Goal: Task Accomplishment & Management: Use online tool/utility

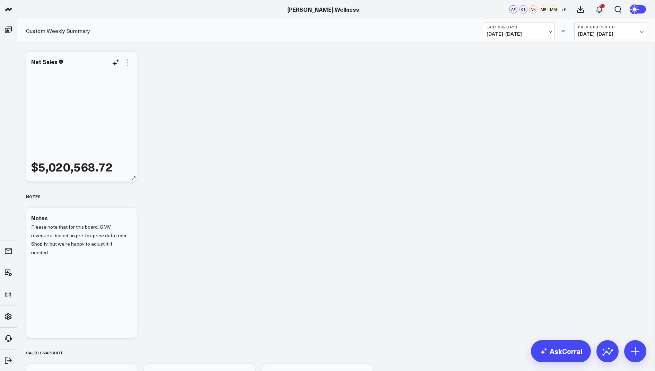
click at [131, 63] on icon at bounding box center [127, 63] width 8 height 8
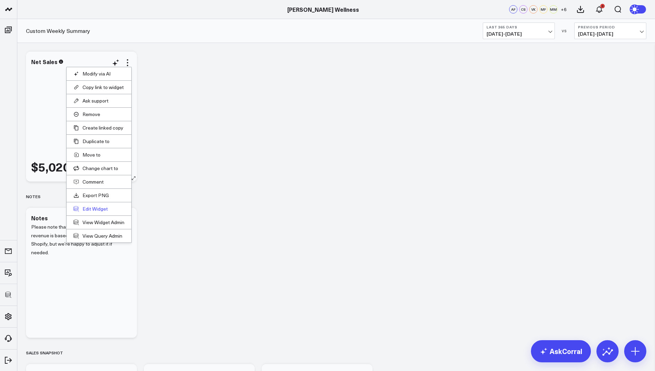
click at [96, 207] on button "Edit Widget" at bounding box center [99, 209] width 51 height 6
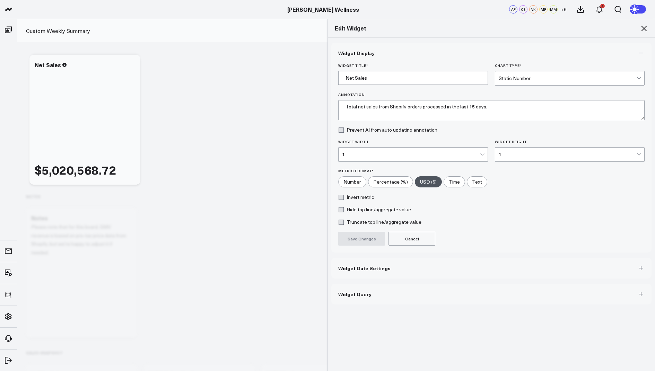
click at [352, 292] on span "Widget Query" at bounding box center [354, 295] width 33 height 6
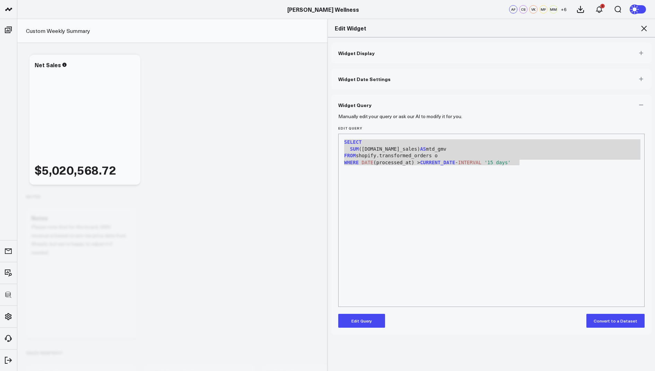
drag, startPoint x: 533, startPoint y: 163, endPoint x: 345, endPoint y: 132, distance: 190.2
click at [345, 132] on div "Edit Query 9 1 2 3 4 5 6 › ⌄ SELECT SUM (o.net_sales) AS mtd_gmv FROM shopify.t…" at bounding box center [491, 216] width 307 height 181
copy div "SELECT SUM (o.net_sales) AS mtd_gmv FROM shopify.transformed_orders o WHERE DAT…"
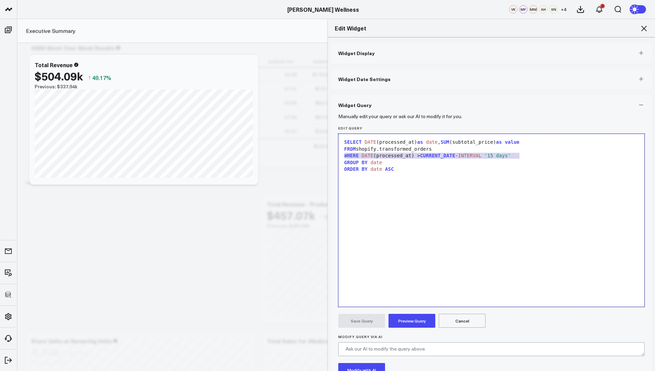
click at [389, 169] on span "ASC" at bounding box center [389, 169] width 9 height 6
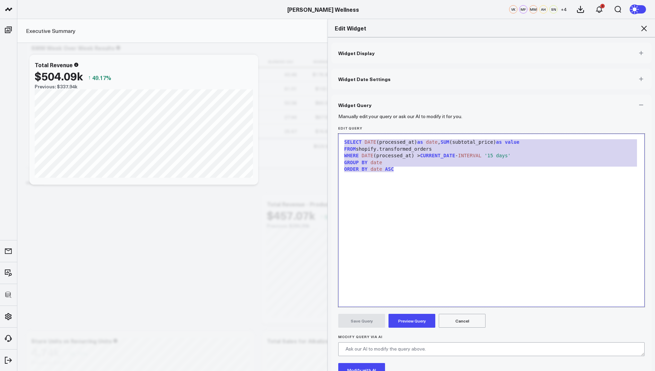
drag, startPoint x: 410, startPoint y: 169, endPoint x: 355, endPoint y: 111, distance: 79.7
click at [355, 111] on div "Widget Query Manually edit your query or ask our AI to modify it for you. Edit …" at bounding box center [491, 258] width 320 height 326
copy div "SELECT DATE (processed_at) as date , SUM (subtotal_price) as value FROM shopify…"
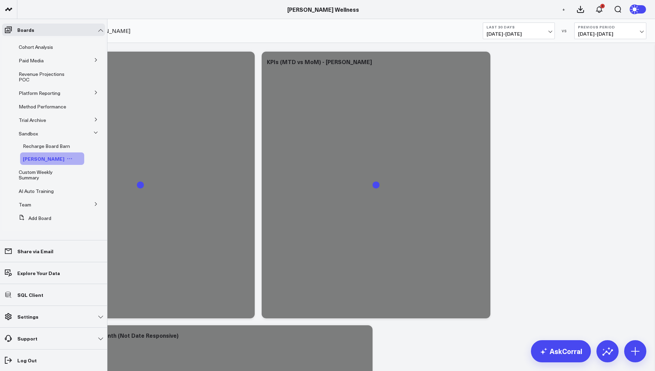
scroll to position [43, 0]
click at [37, 175] on span "Custom Weekly Summary" at bounding box center [36, 175] width 34 height 12
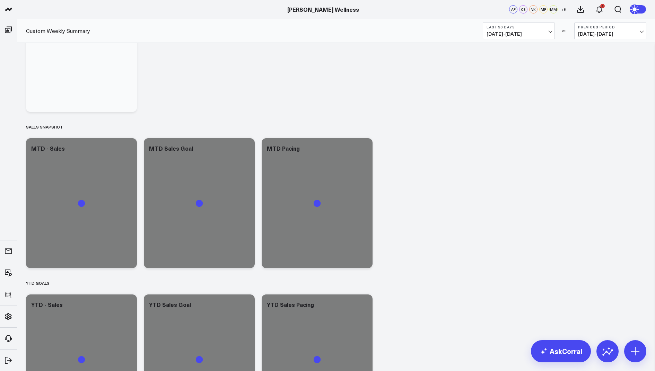
scroll to position [238, 0]
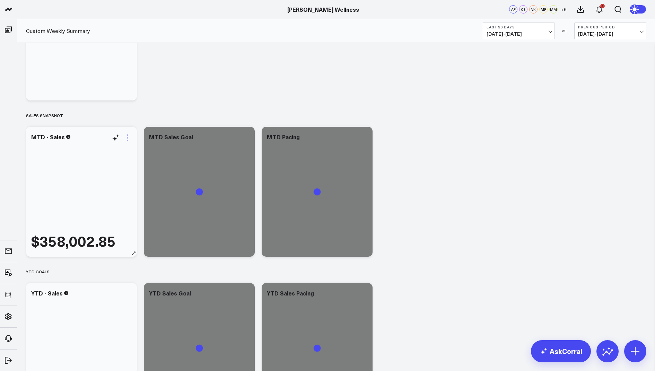
click at [128, 137] on icon at bounding box center [127, 138] width 8 height 8
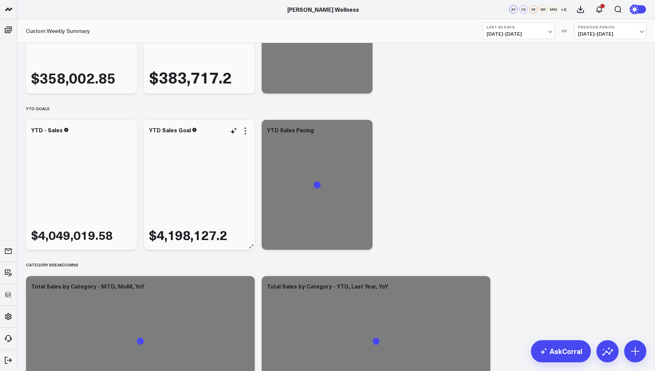
scroll to position [0, 0]
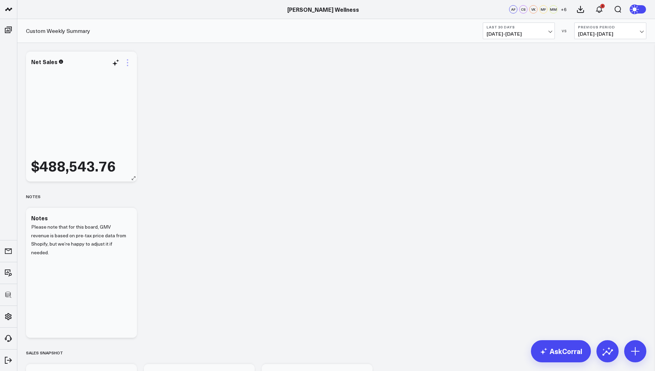
click at [128, 63] on icon at bounding box center [127, 63] width 8 height 8
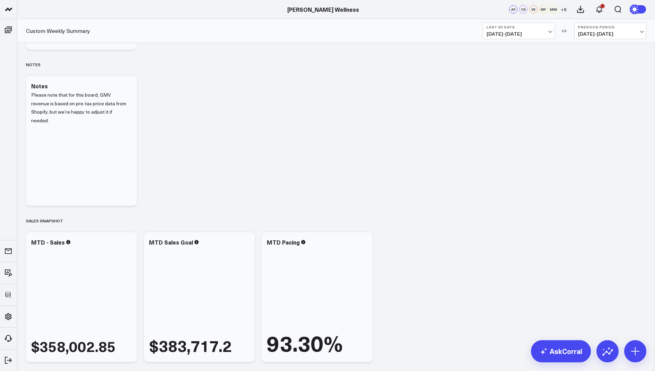
scroll to position [238, 0]
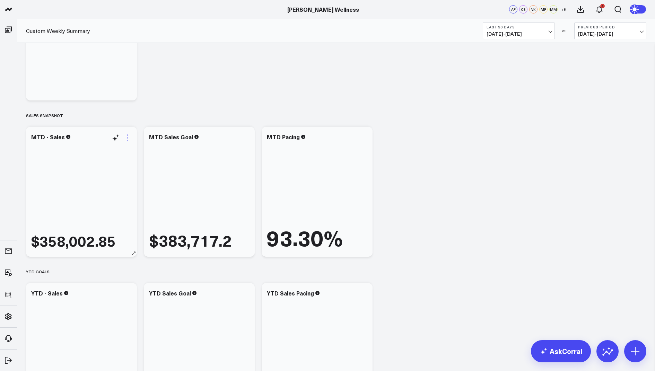
click at [125, 137] on icon at bounding box center [127, 138] width 8 height 8
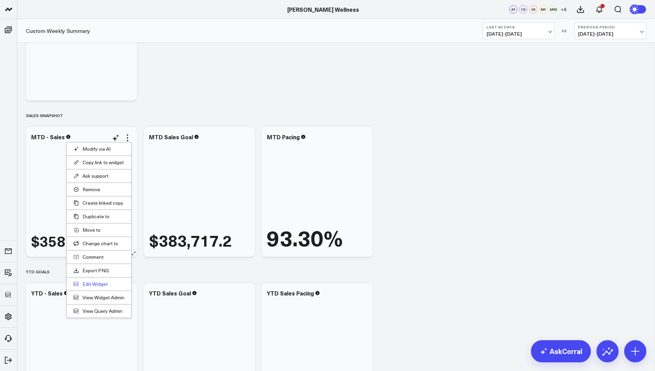
click at [87, 283] on button "Edit Widget" at bounding box center [99, 284] width 51 height 6
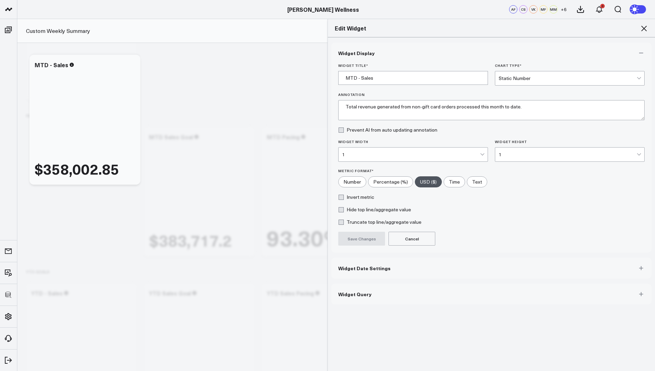
click at [349, 295] on span "Widget Query" at bounding box center [354, 295] width 33 height 6
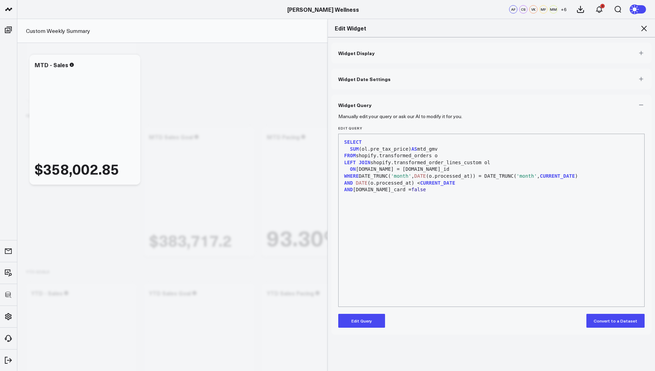
click at [362, 320] on button "Edit Query" at bounding box center [361, 321] width 47 height 14
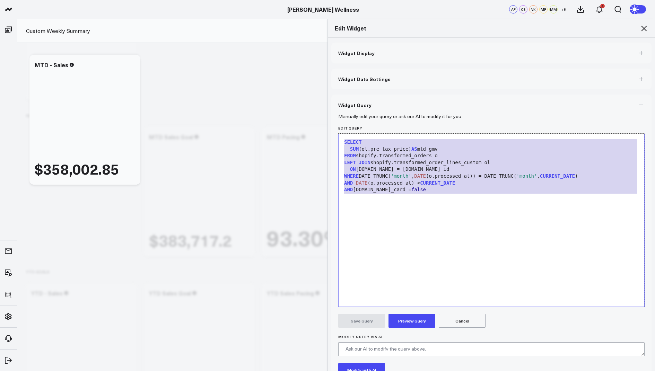
drag, startPoint x: 428, startPoint y: 197, endPoint x: 433, endPoint y: 93, distance: 104.2
click at [433, 93] on div "Widget Display Widget Date Settings Widget Query Manually edit your query or as…" at bounding box center [491, 232] width 320 height 378
copy div "SELECT SUM (ol.pre_tax_price) AS mtd_gmv FROM shopify.transformed_orders o LEFT…"
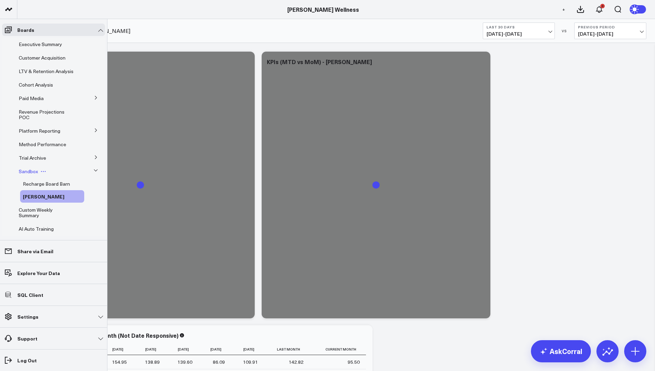
scroll to position [43, 0]
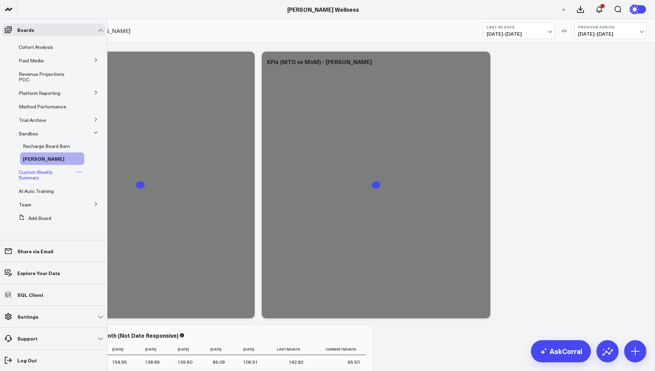
click at [34, 178] on span "Custom Weekly Summary" at bounding box center [36, 175] width 34 height 12
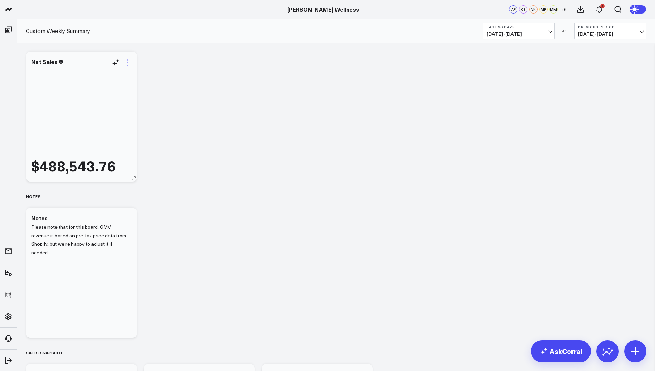
click at [127, 61] on icon at bounding box center [127, 63] width 8 height 8
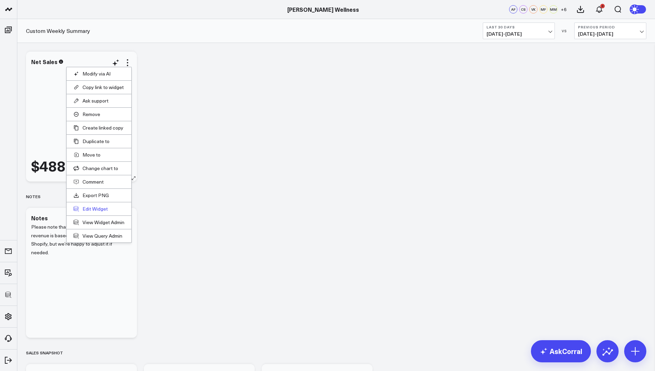
click at [92, 209] on button "Edit Widget" at bounding box center [99, 209] width 51 height 6
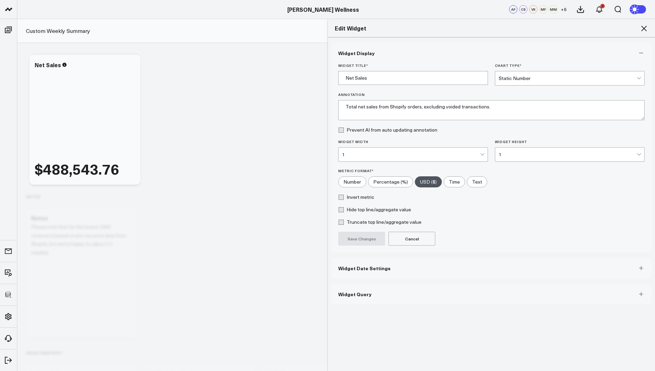
click at [365, 286] on button "Widget Query" at bounding box center [491, 294] width 320 height 21
